Goal: Task Accomplishment & Management: Manage account settings

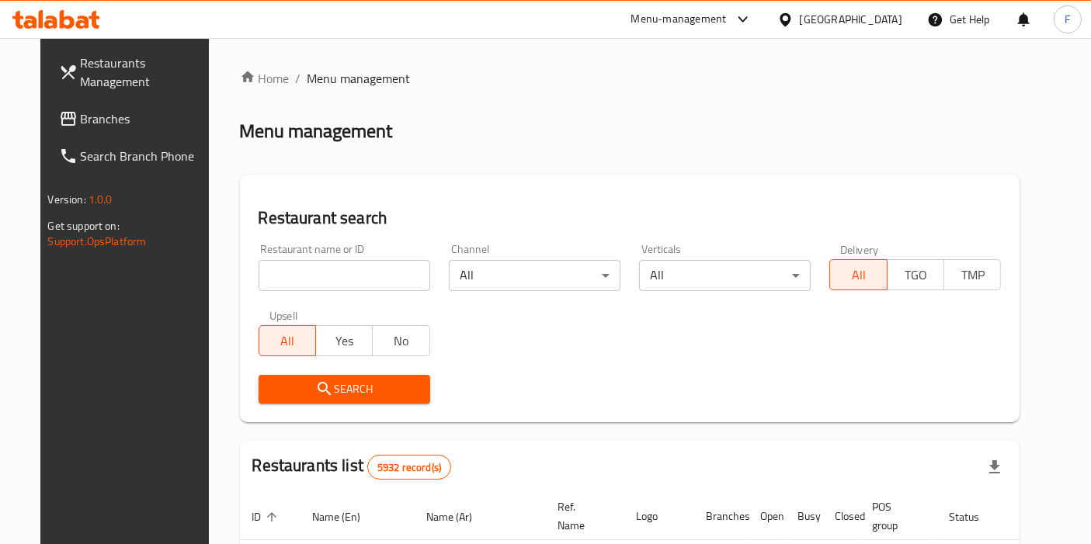
click at [347, 280] on input "search" at bounding box center [345, 275] width 172 height 31
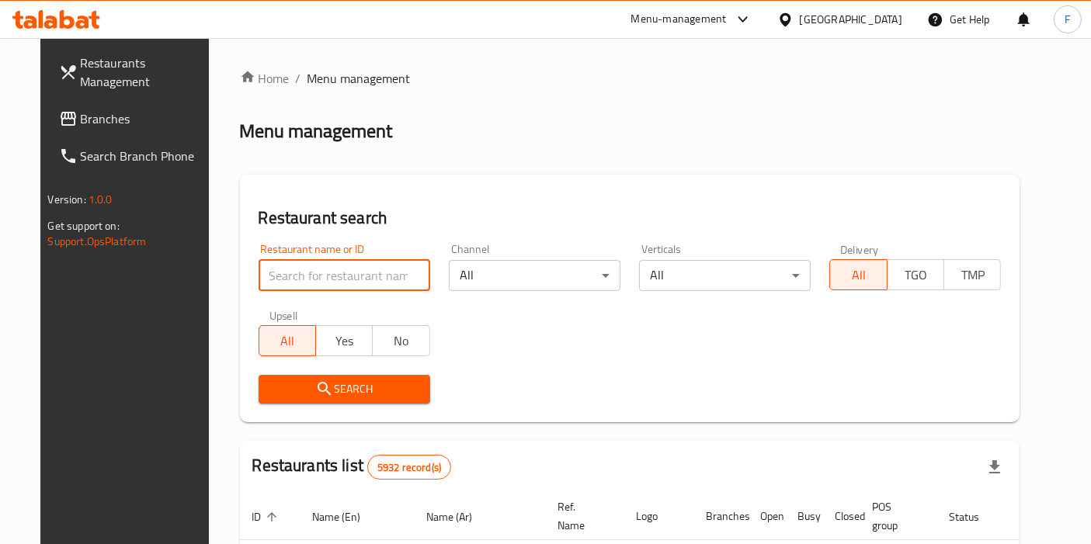
click at [337, 278] on input "search" at bounding box center [345, 275] width 172 height 31
type input "biblo"
click at [315, 380] on icon "submit" at bounding box center [324, 389] width 19 height 19
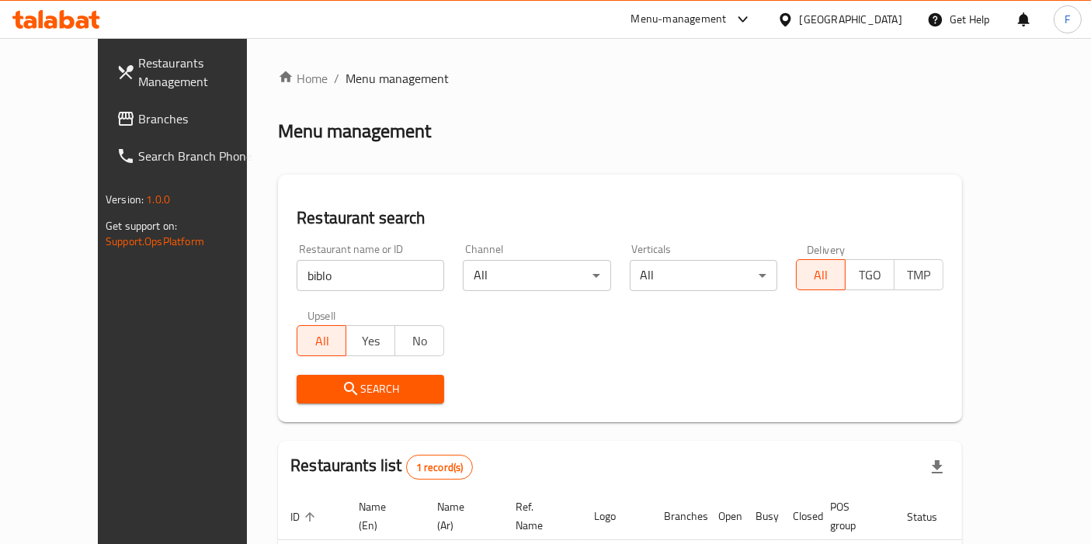
scroll to position [117, 0]
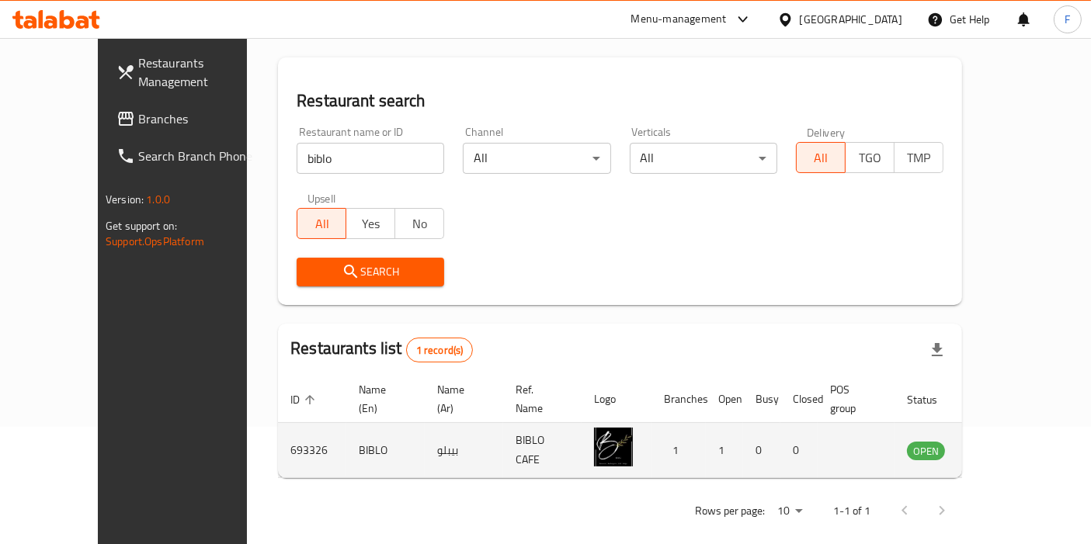
click at [1007, 445] on icon "enhanced table" at bounding box center [997, 451] width 17 height 13
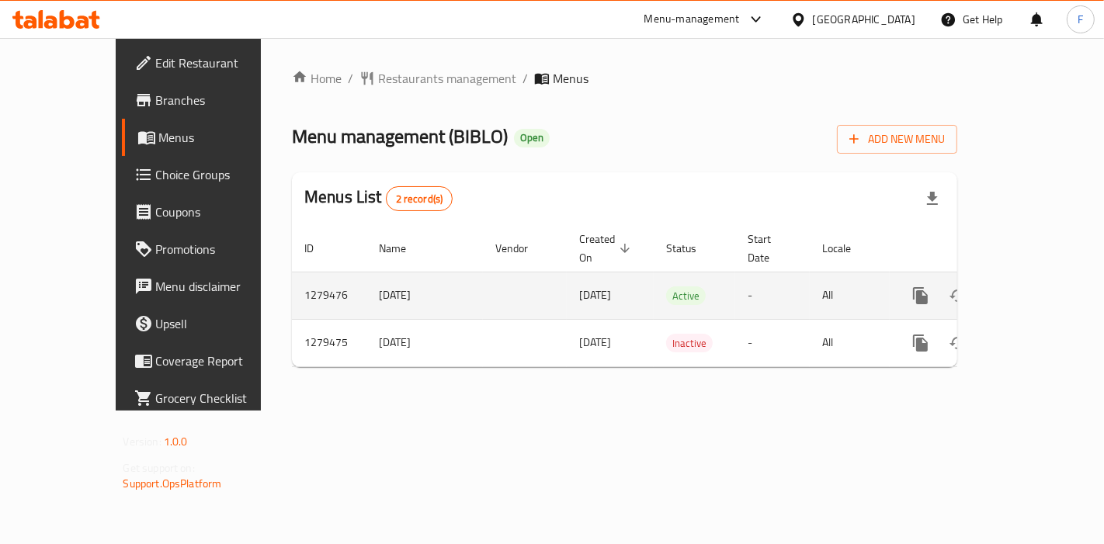
click at [1052, 278] on link "enhanced table" at bounding box center [1032, 295] width 37 height 37
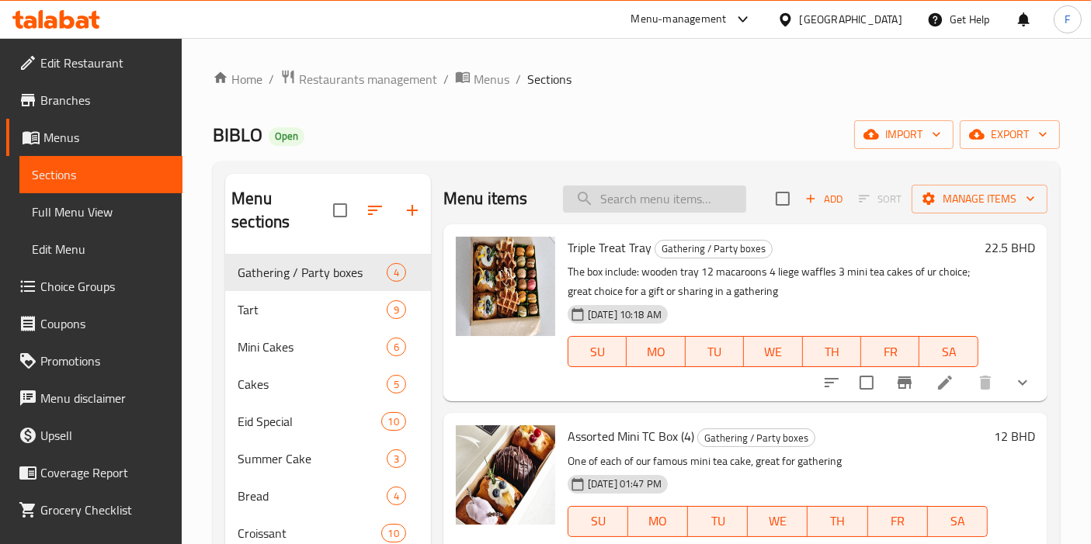
click at [634, 196] on input "search" at bounding box center [654, 199] width 183 height 27
paste input "Profiteroles"
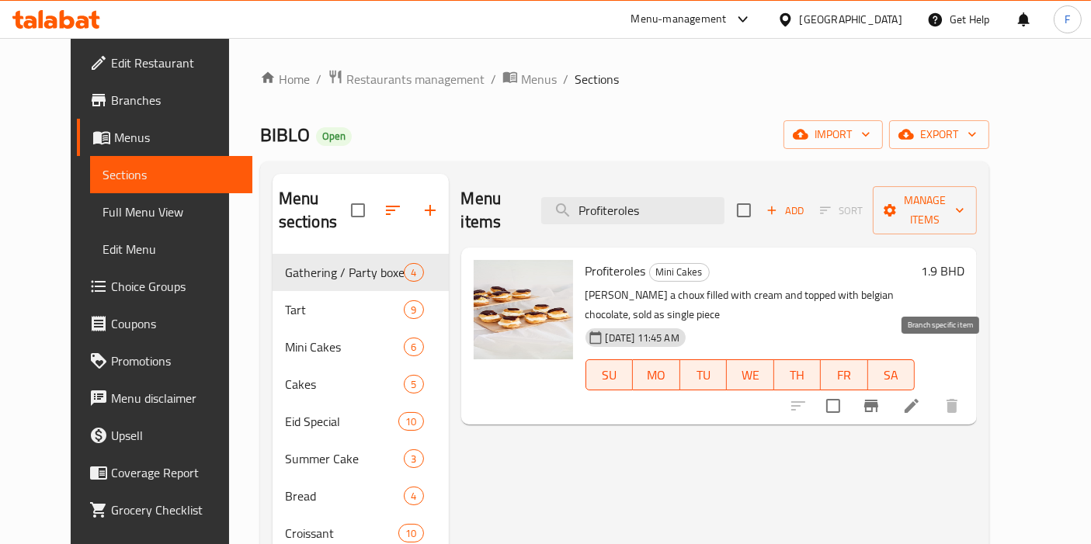
type input "Profiteroles"
click at [881, 397] on icon "Branch-specific-item" at bounding box center [871, 406] width 19 height 19
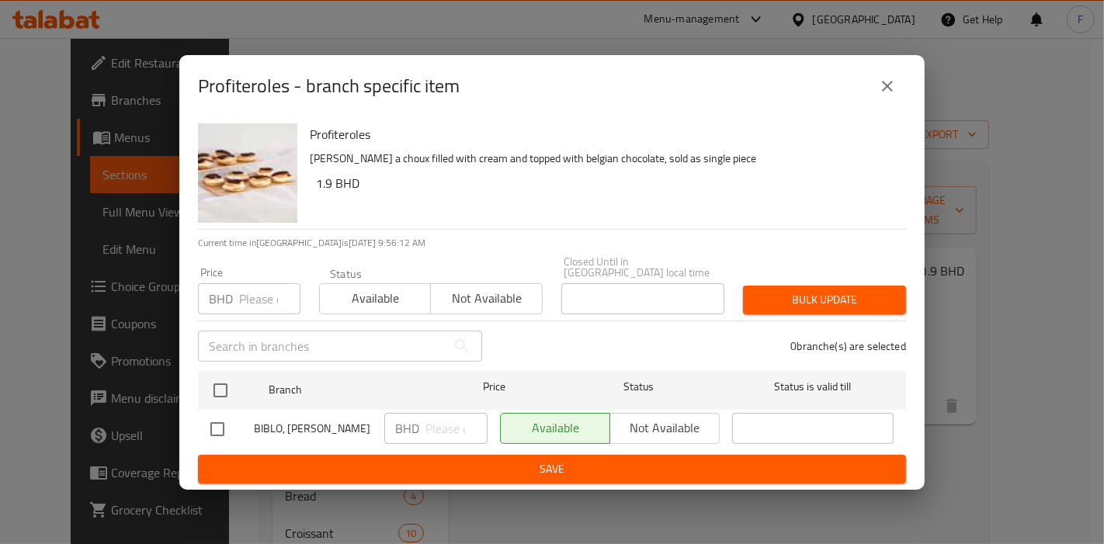
click at [896, 92] on icon "close" at bounding box center [887, 86] width 19 height 19
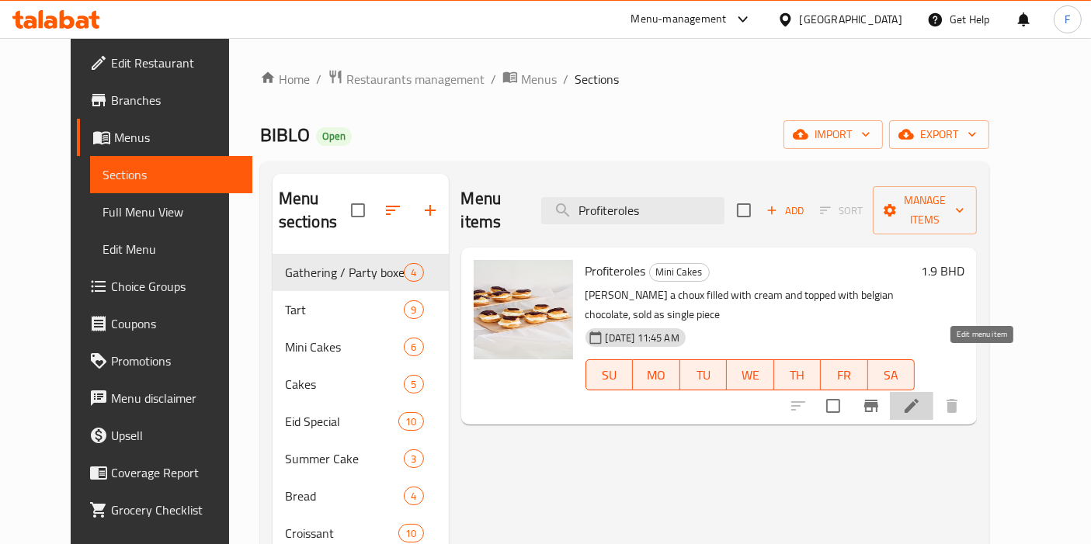
click at [921, 397] on icon at bounding box center [911, 406] width 19 height 19
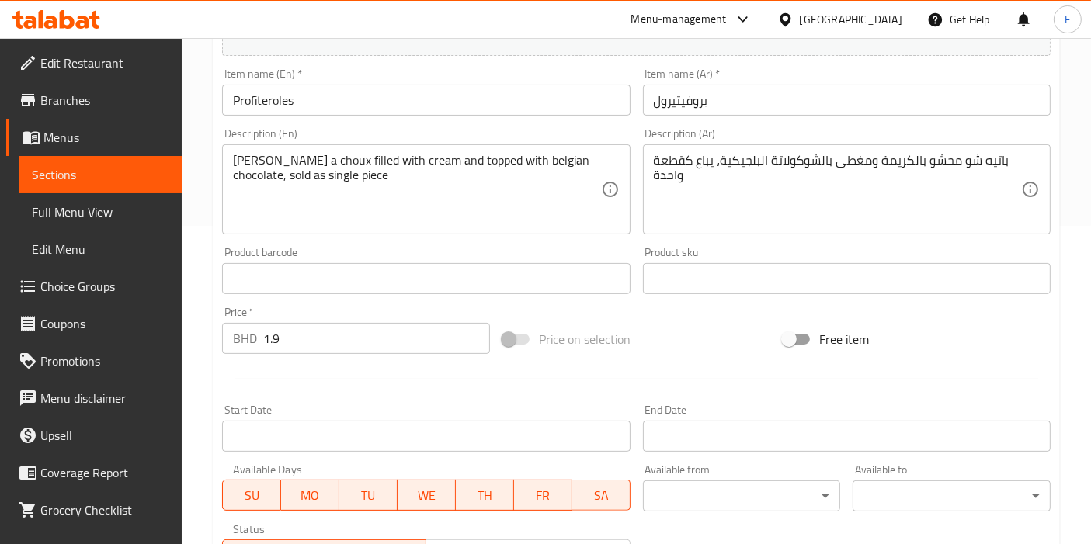
scroll to position [319, 0]
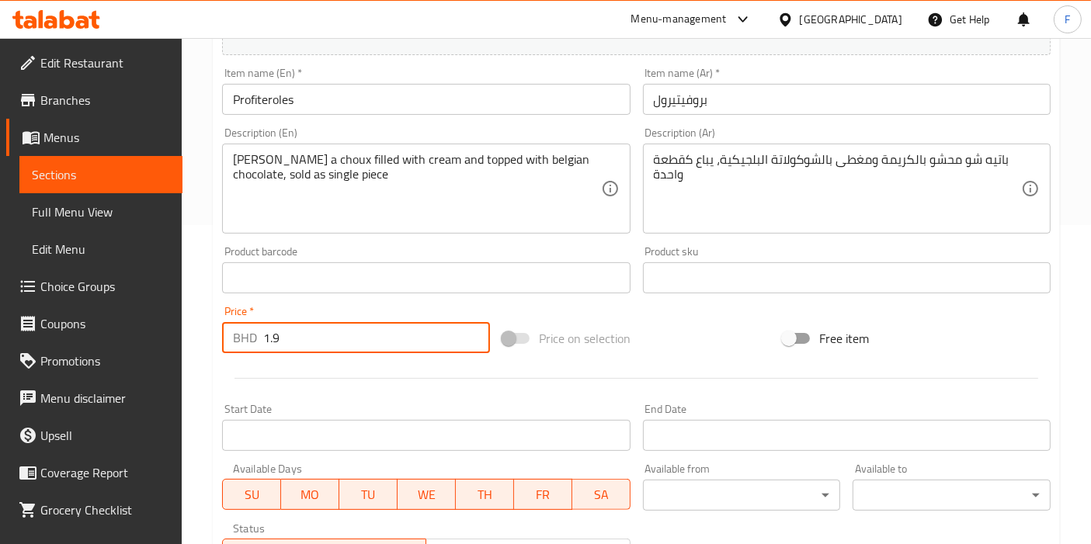
drag, startPoint x: 339, startPoint y: 346, endPoint x: 252, endPoint y: 340, distance: 86.4
click at [252, 340] on div "BHD 1.9 Price *" at bounding box center [356, 337] width 268 height 31
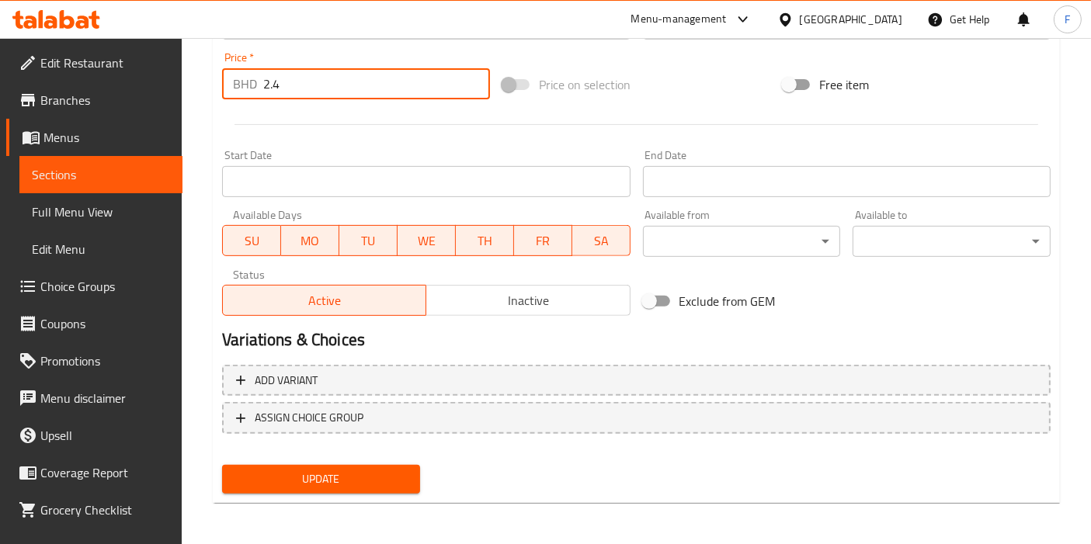
type input "2.4"
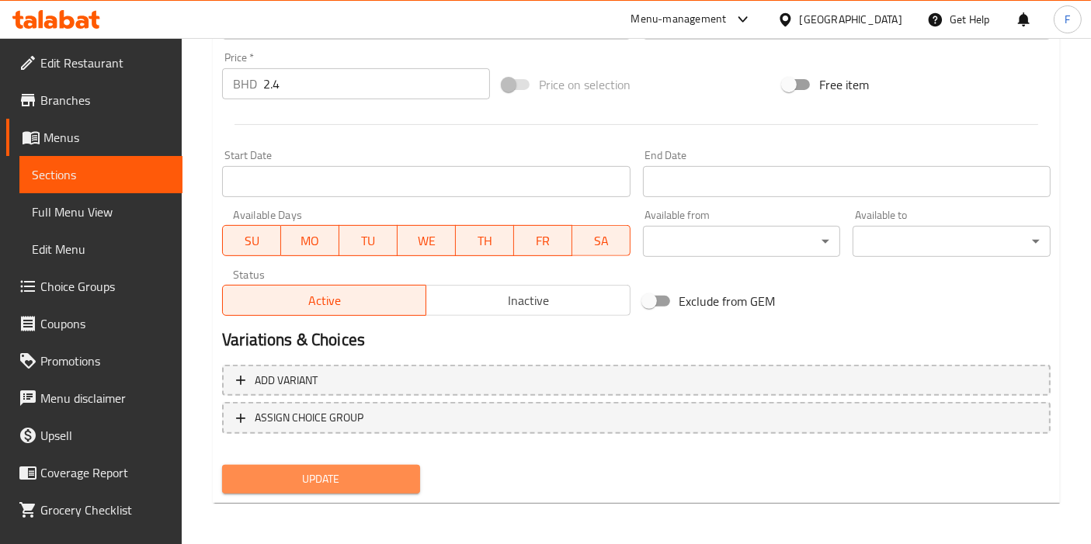
click at [342, 471] on span "Update" at bounding box center [321, 479] width 173 height 19
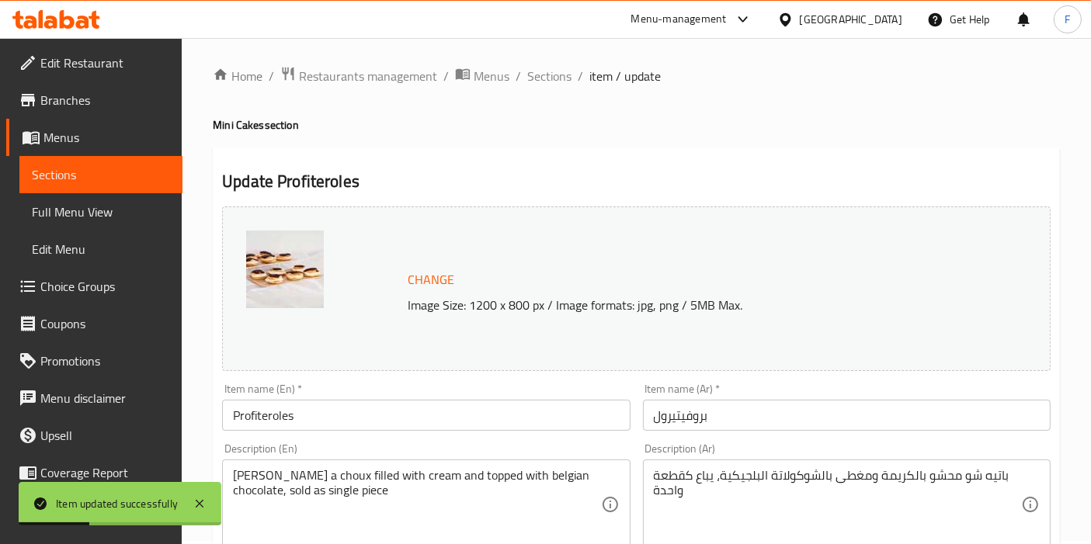
scroll to position [0, 0]
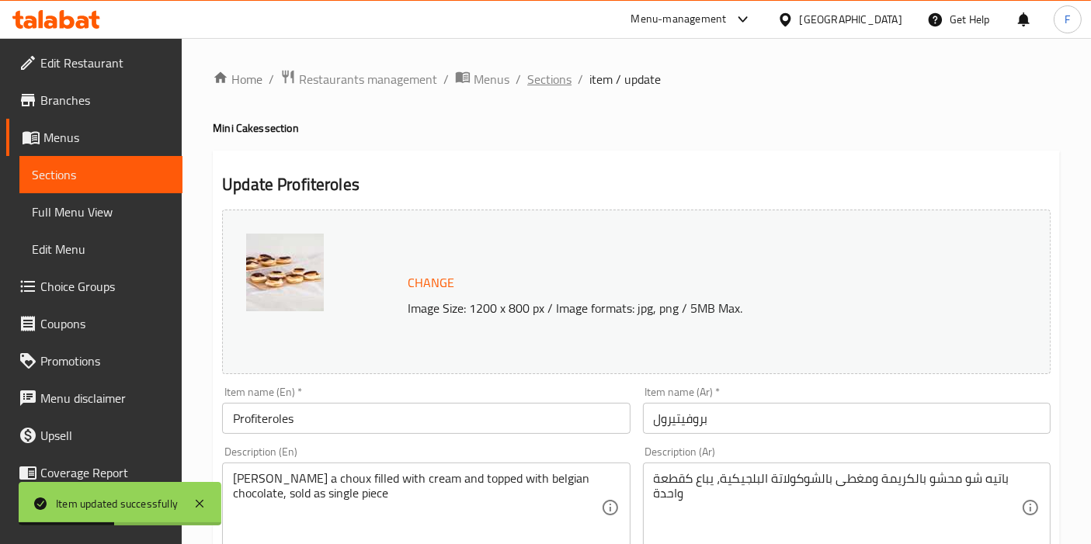
click at [546, 76] on span "Sections" at bounding box center [549, 79] width 44 height 19
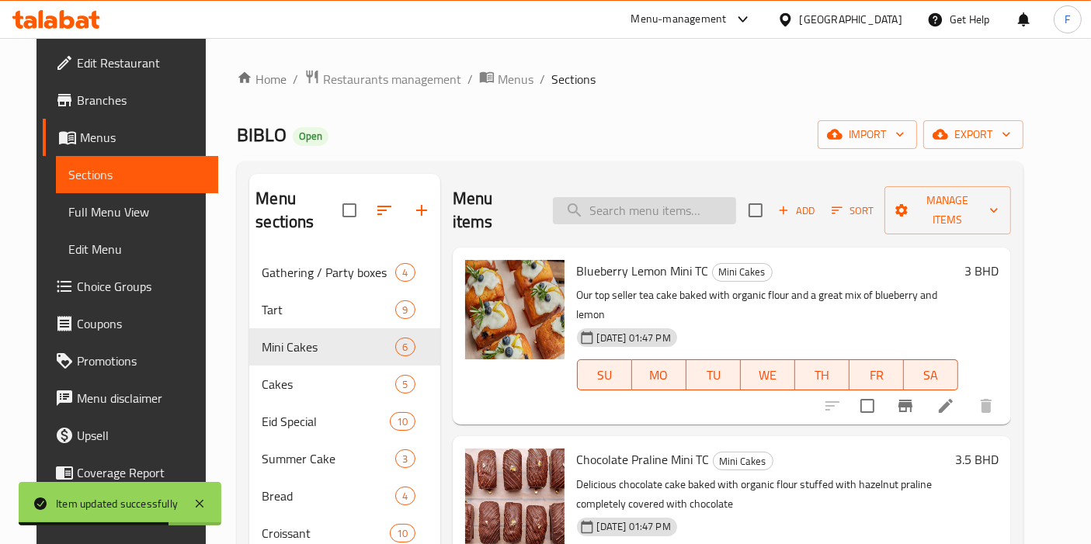
click at [598, 197] on input "search" at bounding box center [644, 210] width 183 height 27
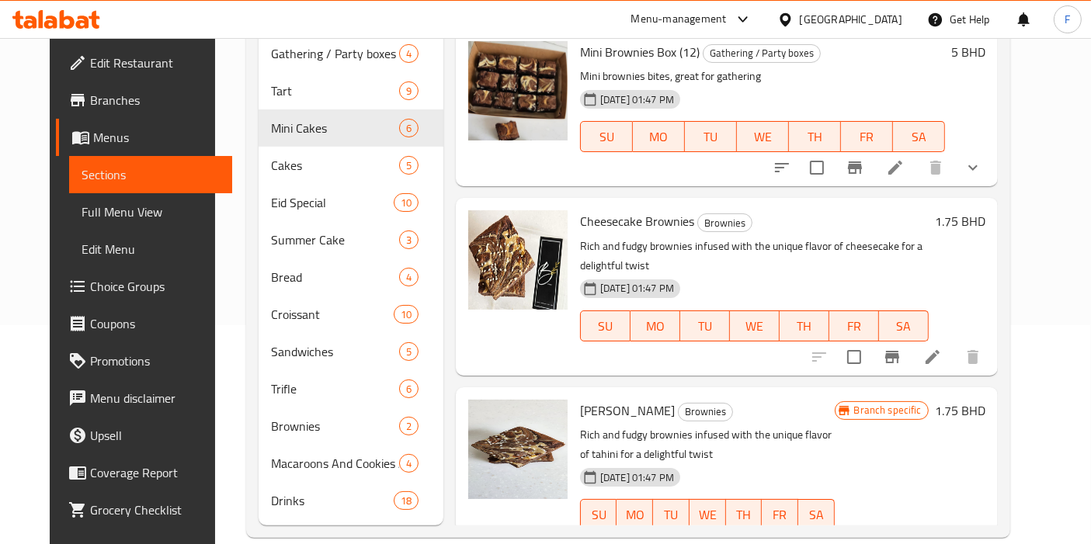
scroll to position [116, 0]
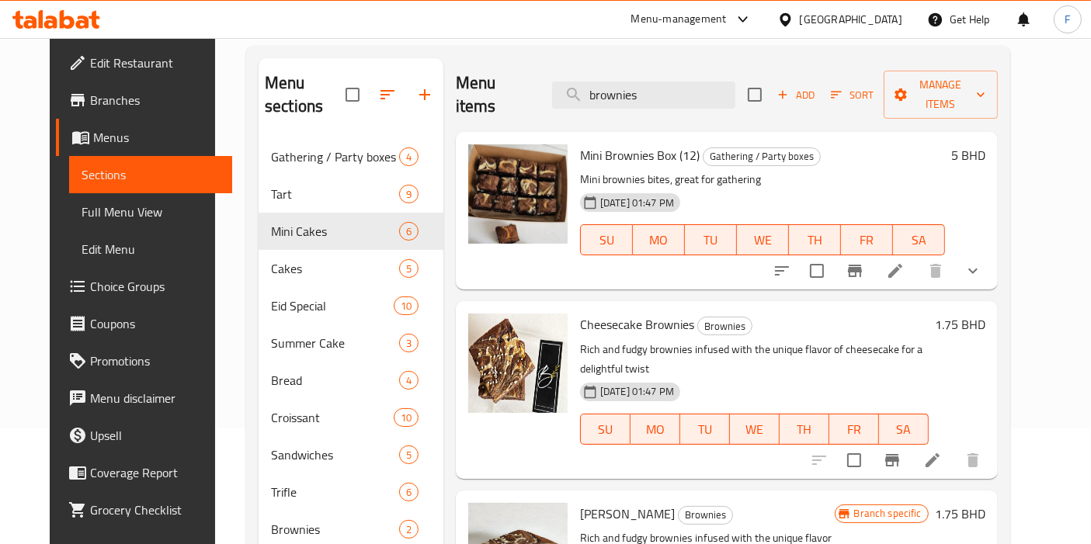
type input "brownies"
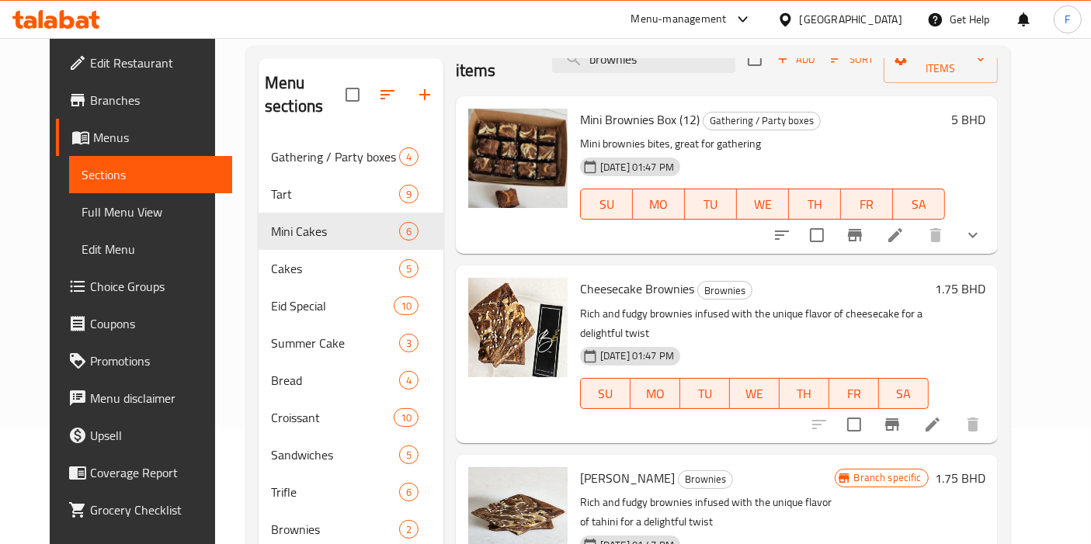
scroll to position [0, 0]
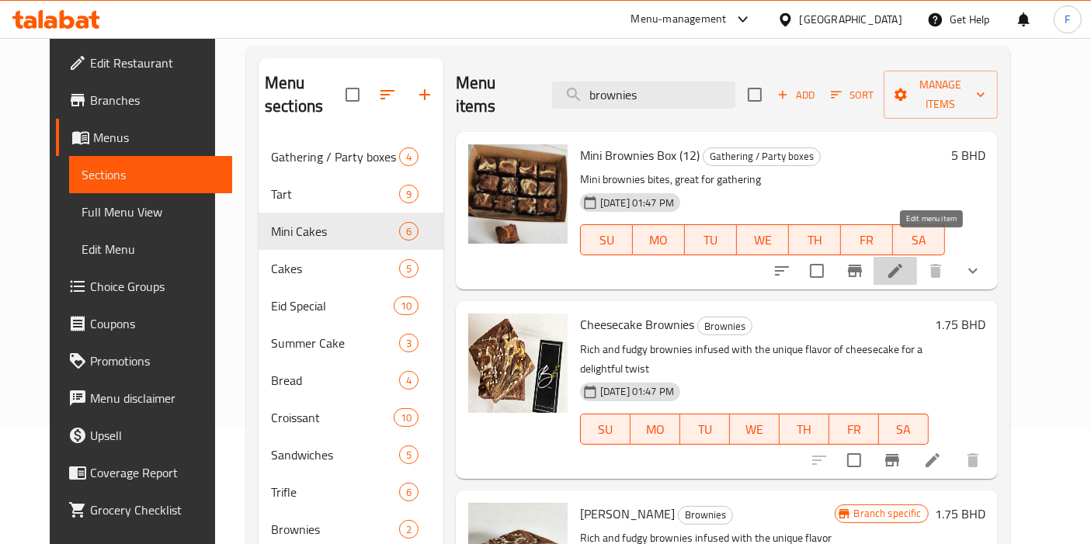
click at [902, 264] on icon at bounding box center [896, 271] width 14 height 14
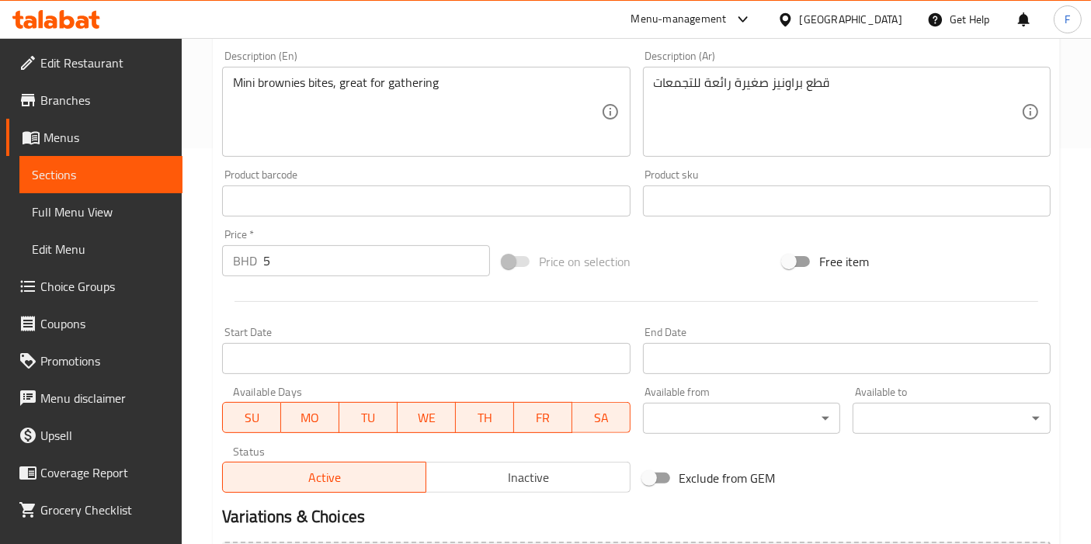
scroll to position [445, 0]
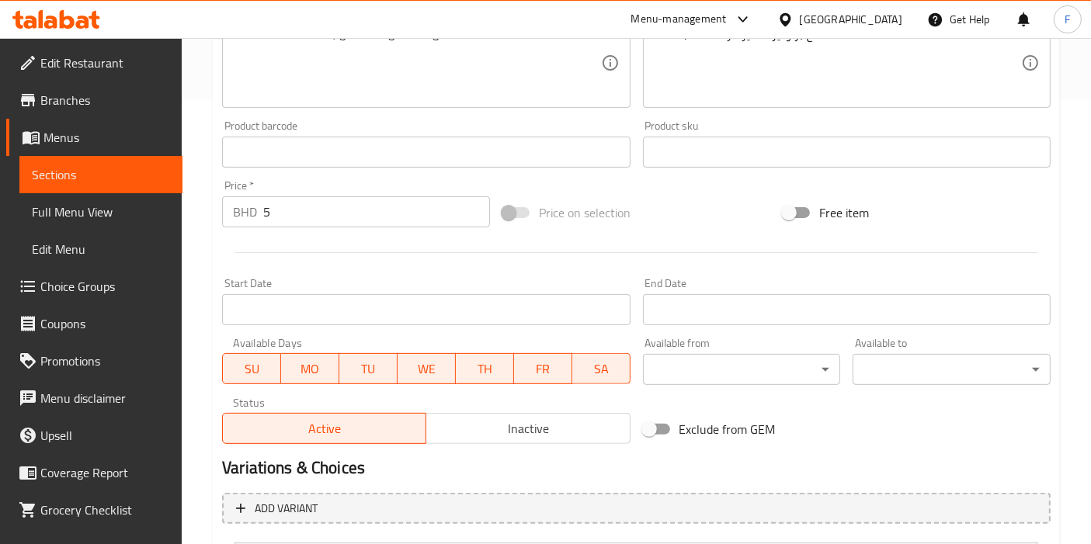
click at [301, 216] on input "5" at bounding box center [376, 211] width 227 height 31
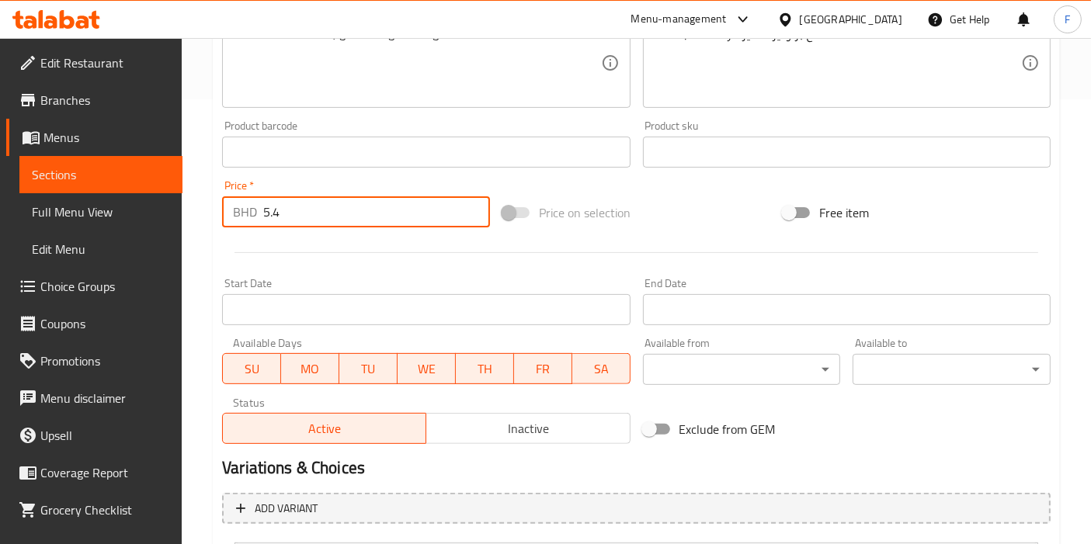
scroll to position [599, 0]
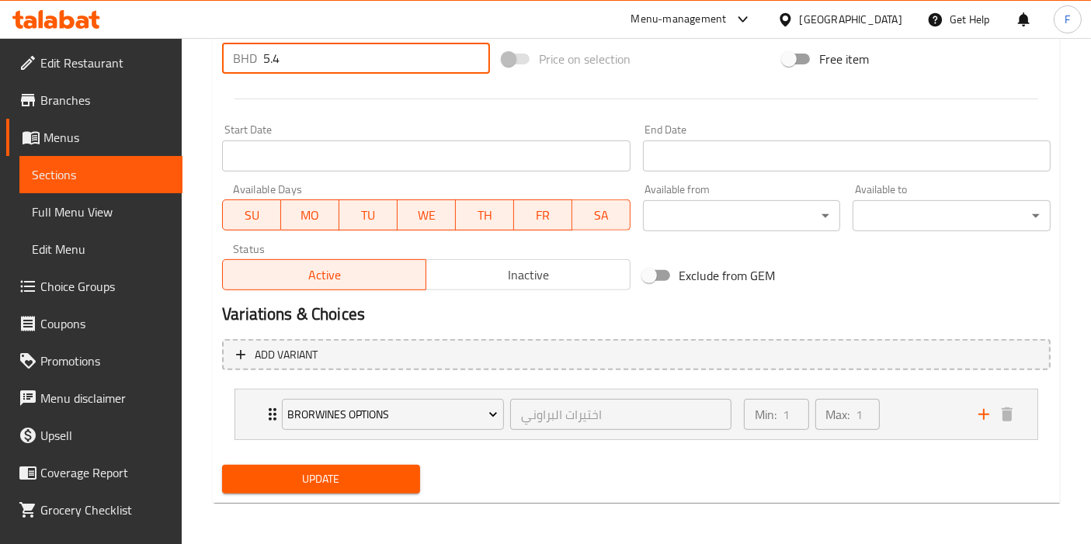
type input "5.4"
click at [356, 476] on span "Update" at bounding box center [321, 479] width 173 height 19
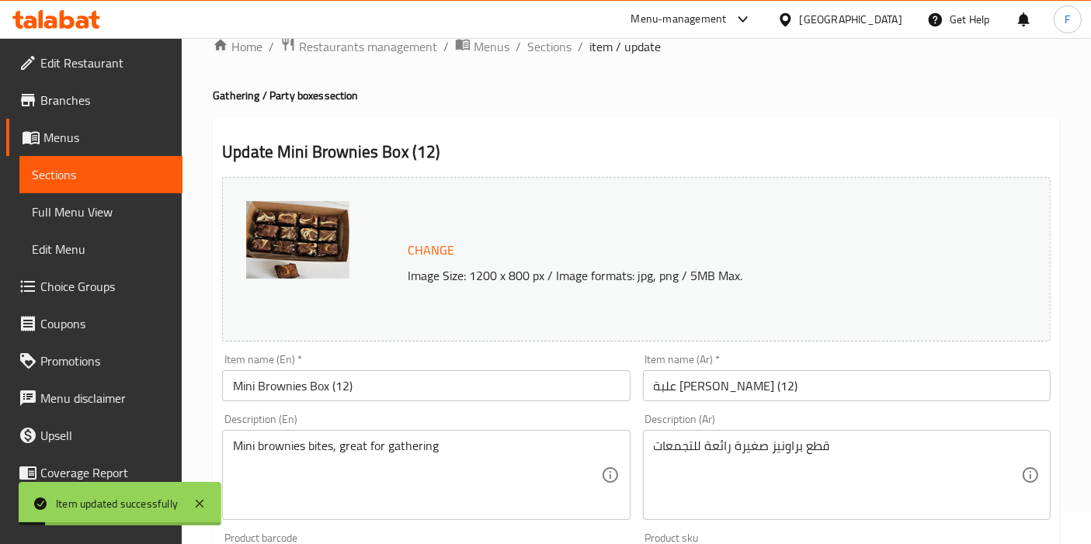
scroll to position [0, 0]
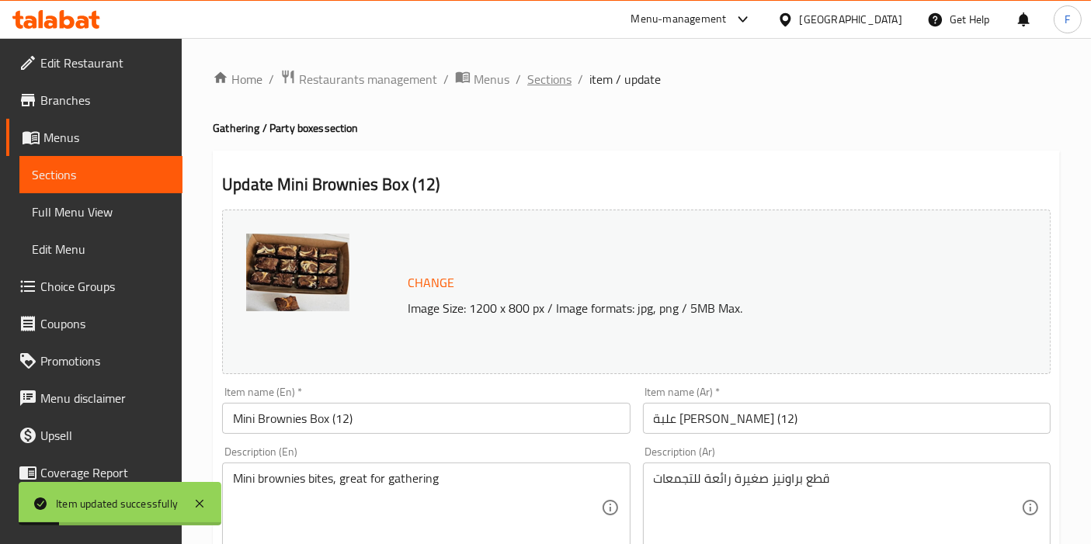
click at [545, 82] on span "Sections" at bounding box center [549, 79] width 44 height 19
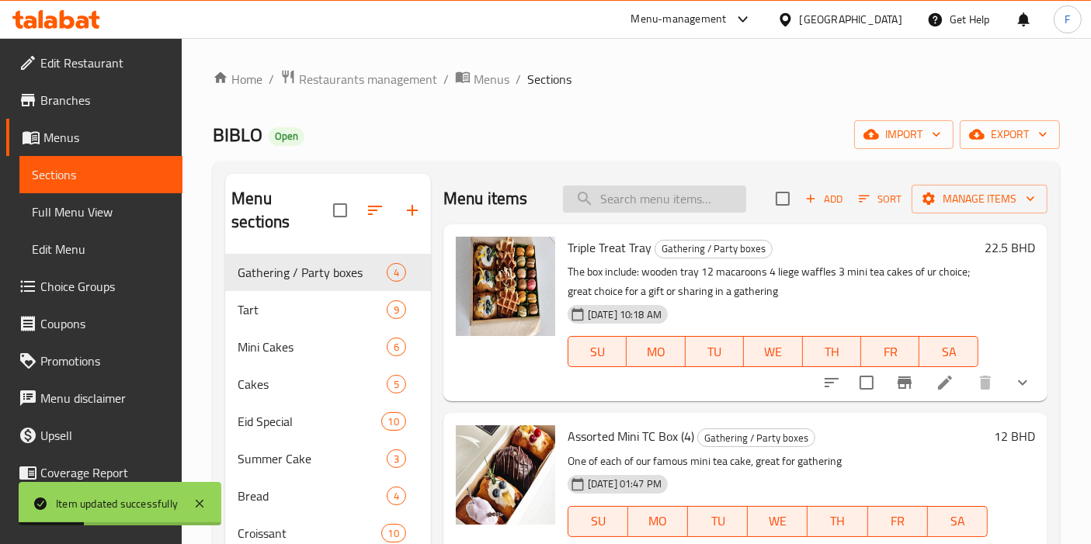
click at [610, 204] on input "search" at bounding box center [654, 199] width 183 height 27
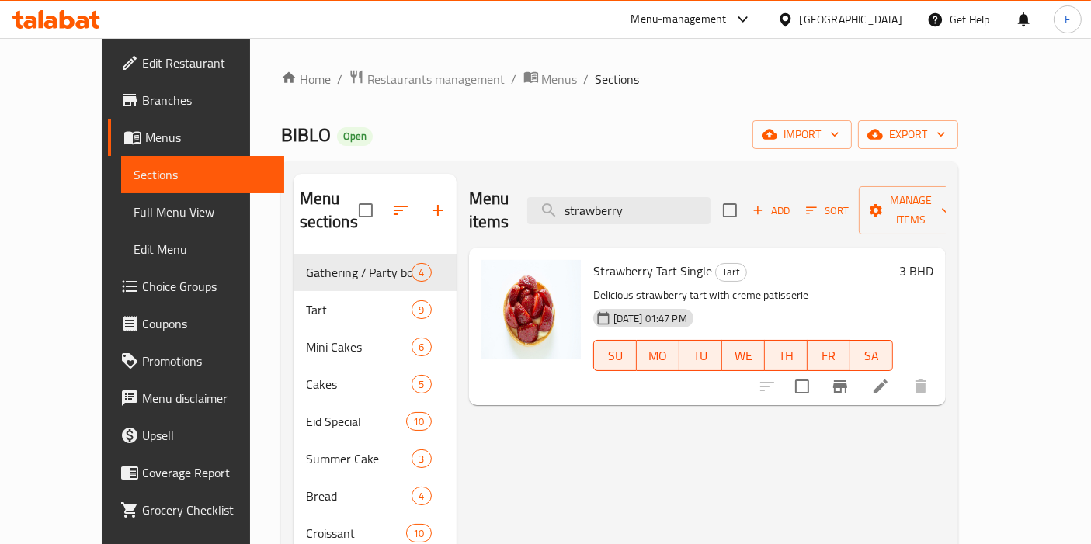
type input "strawberry"
click at [888, 380] on icon at bounding box center [881, 387] width 14 height 14
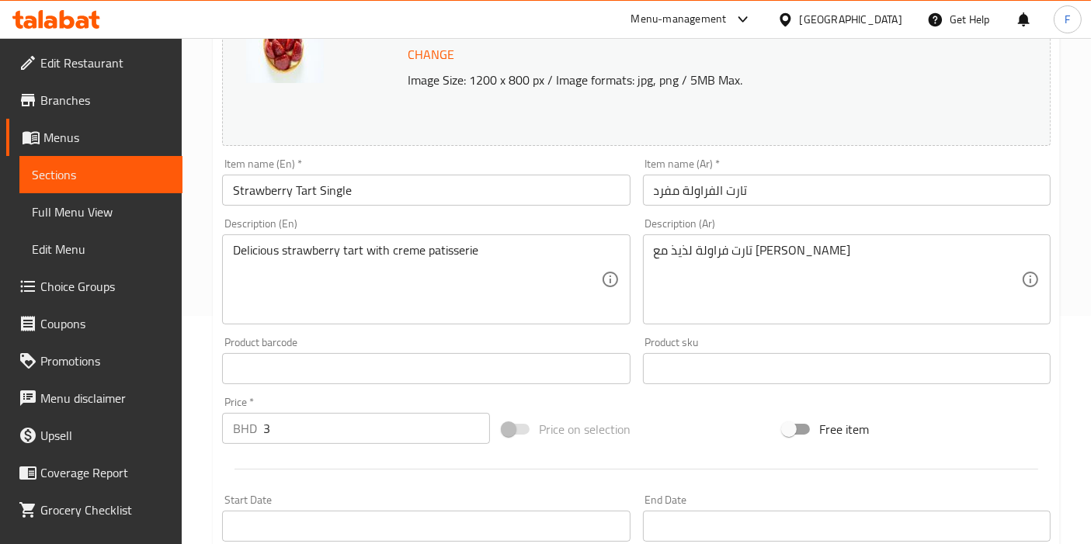
scroll to position [229, 0]
click at [342, 423] on input "3" at bounding box center [376, 427] width 227 height 31
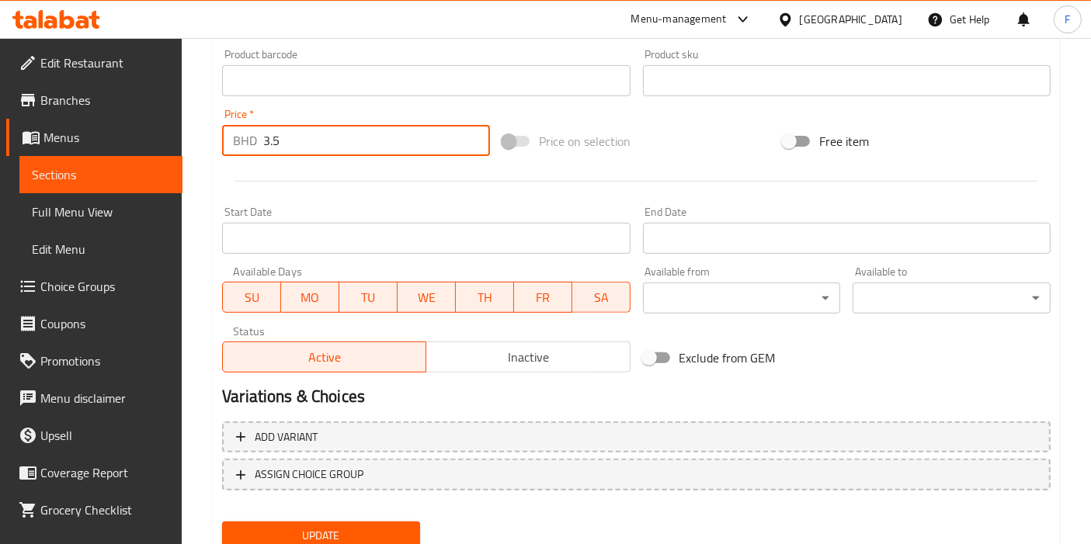
scroll to position [573, 0]
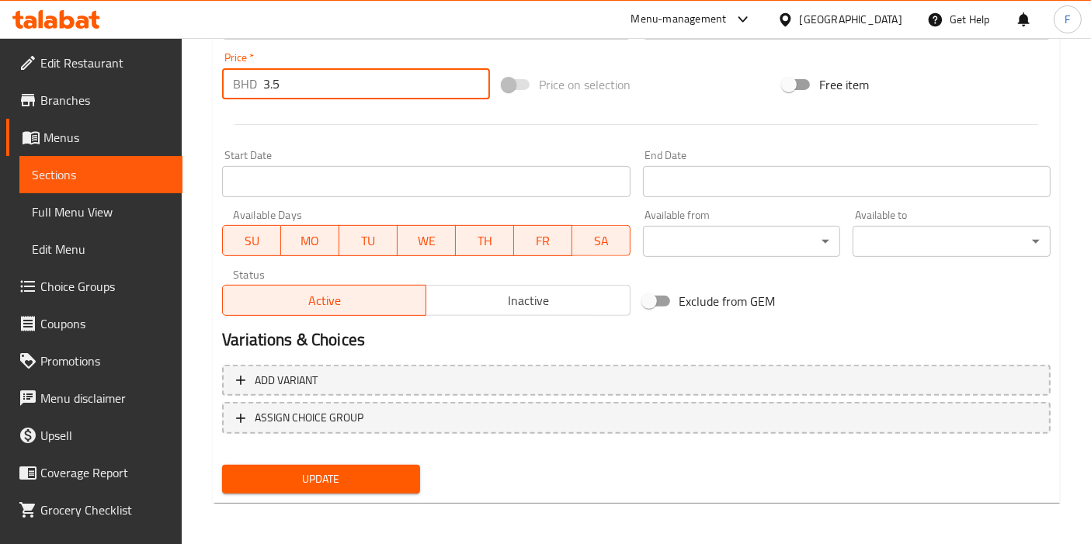
type input "3.5"
click at [332, 477] on span "Update" at bounding box center [321, 479] width 173 height 19
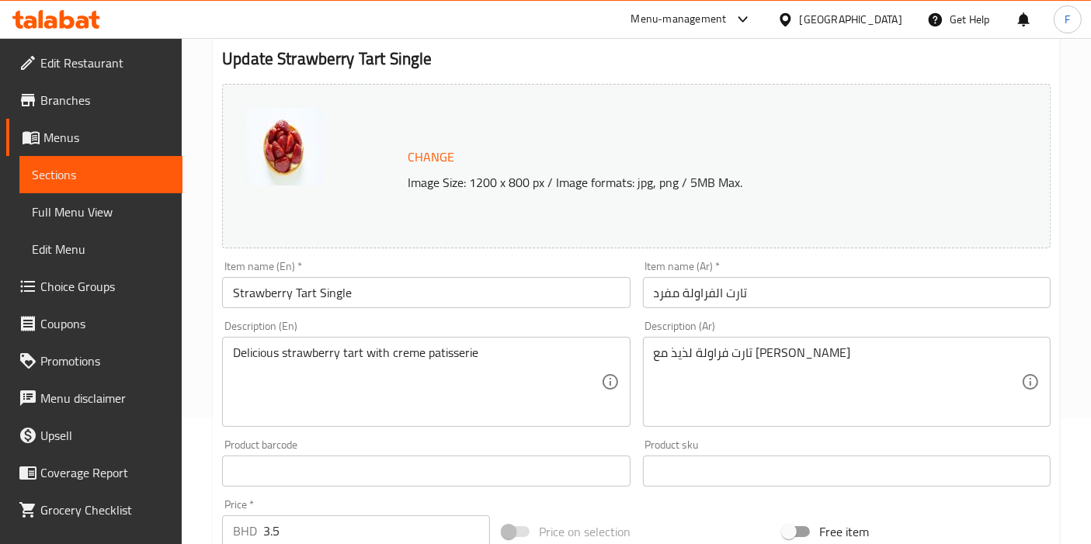
scroll to position [0, 0]
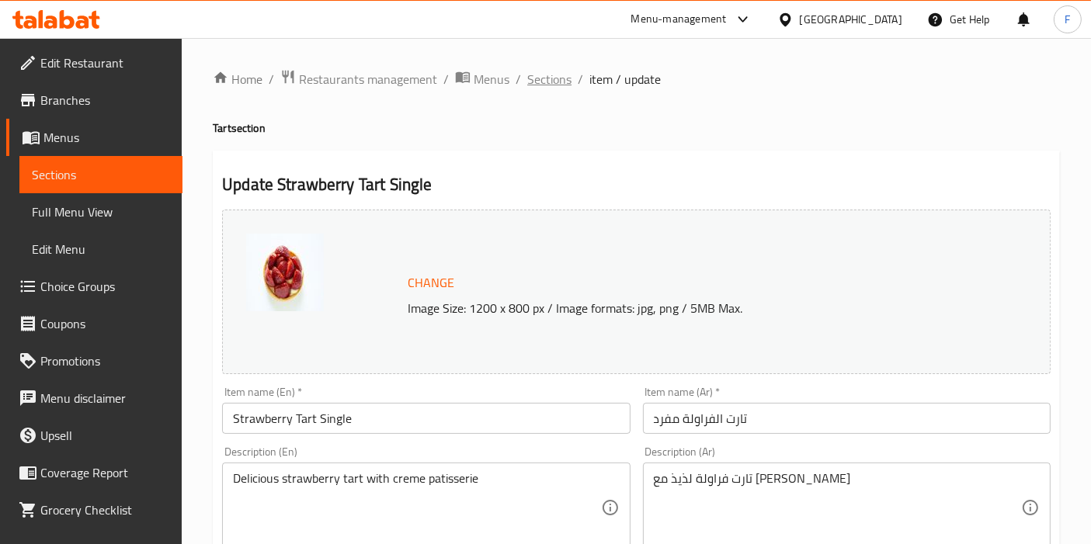
click at [559, 75] on span "Sections" at bounding box center [549, 79] width 44 height 19
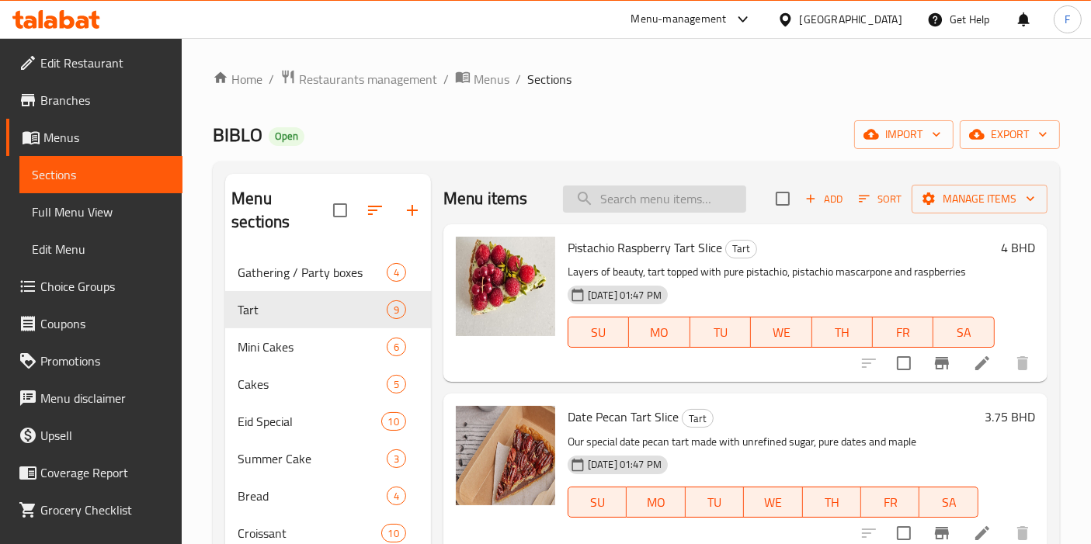
click at [630, 207] on input "search" at bounding box center [654, 199] width 183 height 27
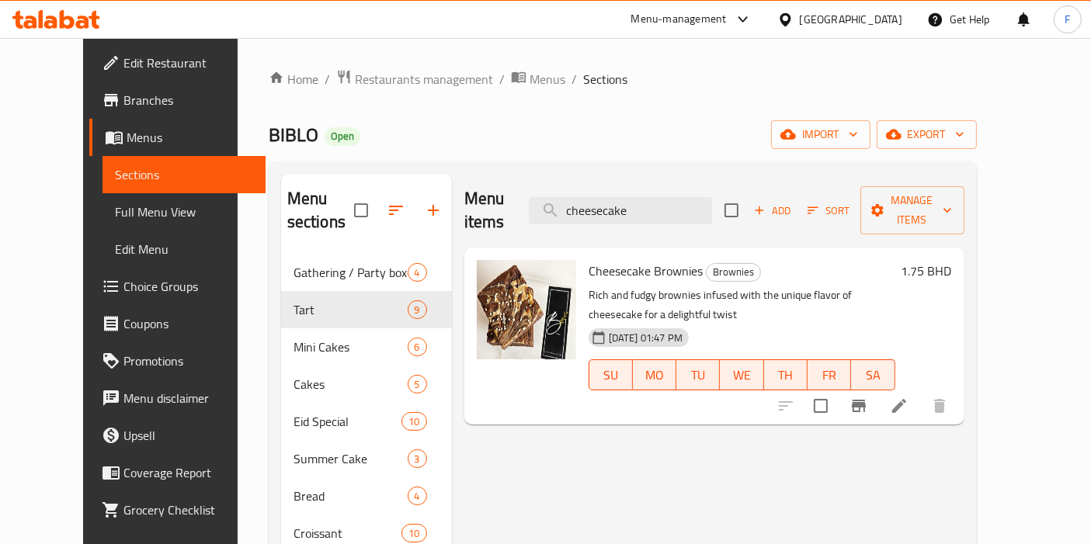
type input "cheesecake"
click at [909, 397] on icon at bounding box center [899, 406] width 19 height 19
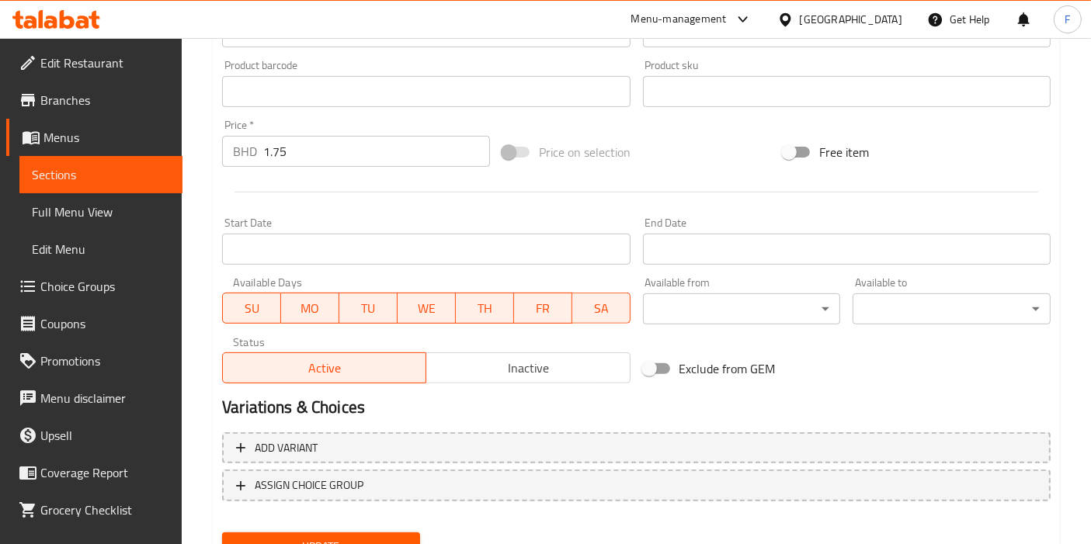
scroll to position [506, 0]
click at [146, 151] on div "Edit Restaurant Branches Menus Sections Full Menu View Edit Menu Choice Groups …" at bounding box center [545, 73] width 1091 height 1082
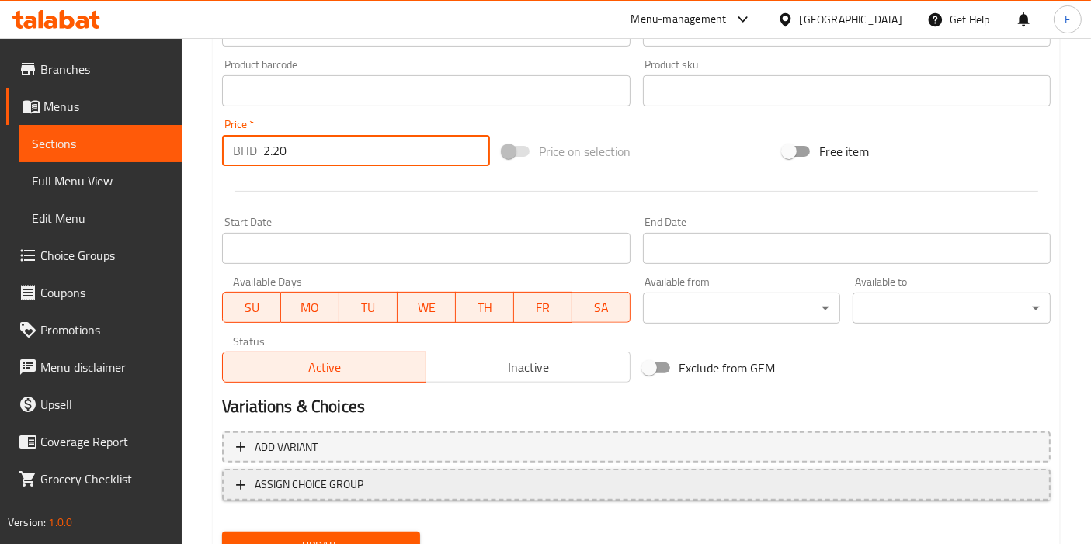
scroll to position [573, 0]
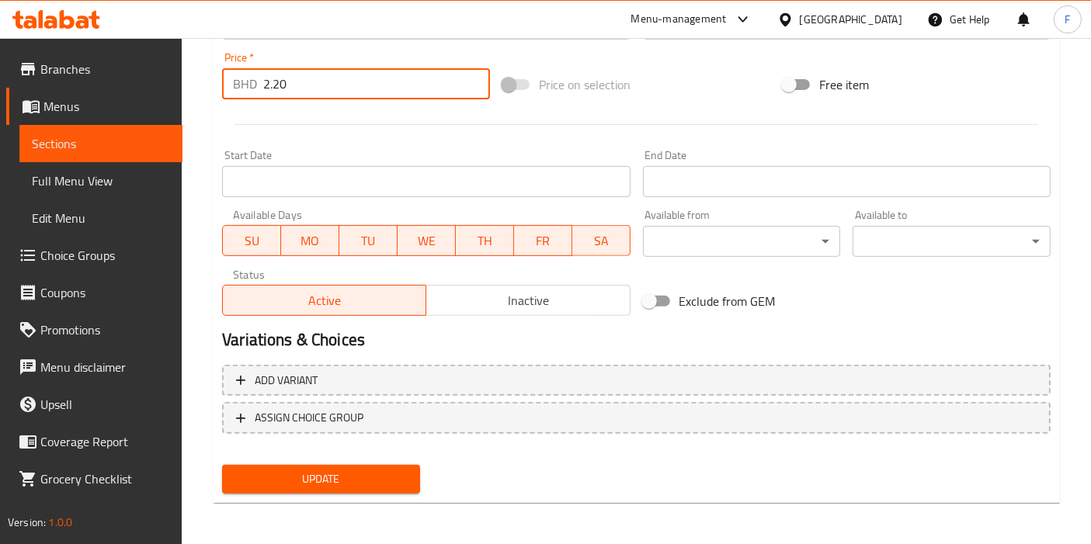
type input "2.20"
click at [368, 477] on span "Update" at bounding box center [321, 479] width 173 height 19
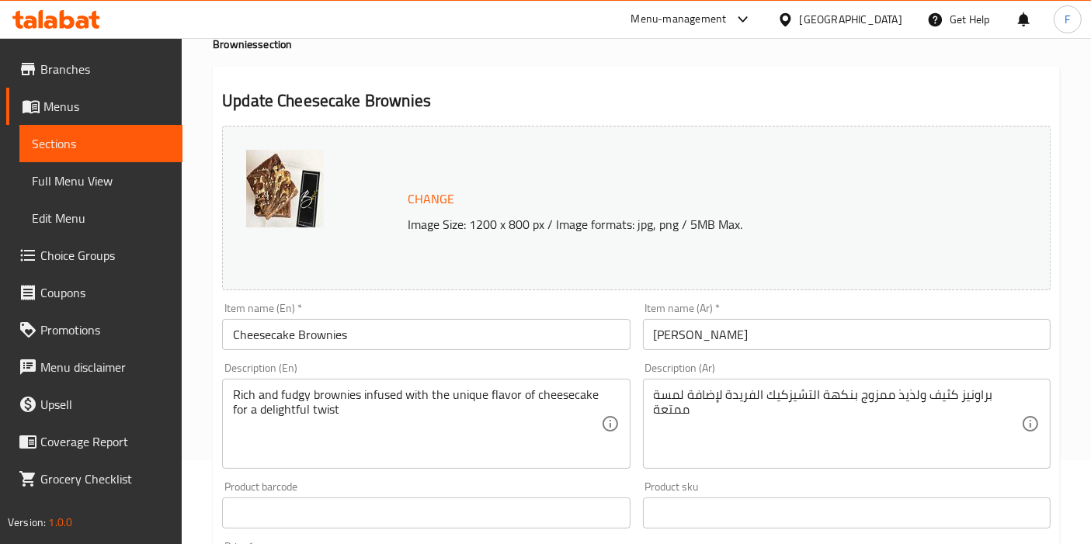
scroll to position [82, 0]
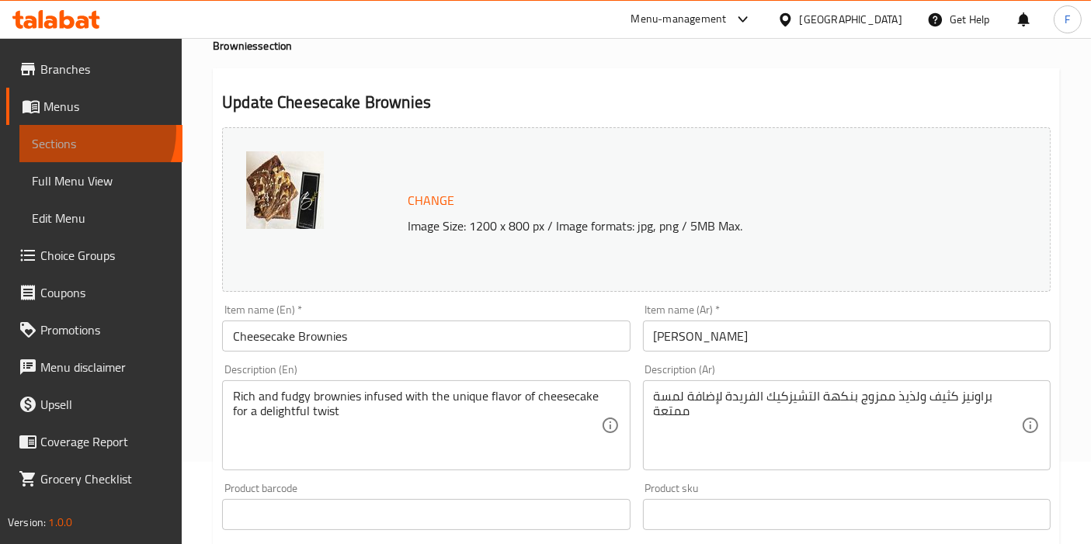
click at [82, 130] on link "Sections" at bounding box center [100, 143] width 163 height 37
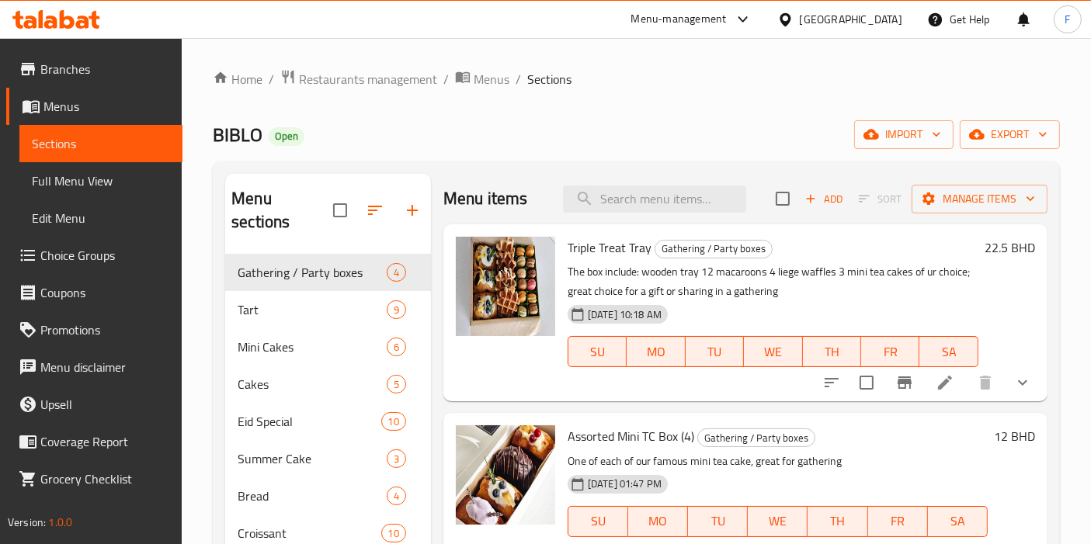
click at [43, 23] on icon at bounding box center [56, 19] width 88 height 19
